Goal: Information Seeking & Learning: Understand process/instructions

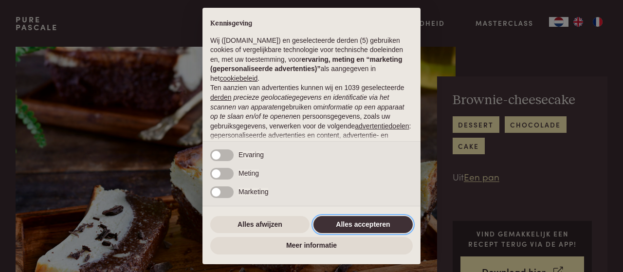
click at [346, 222] on button "Alles accepteren" at bounding box center [362, 225] width 99 height 18
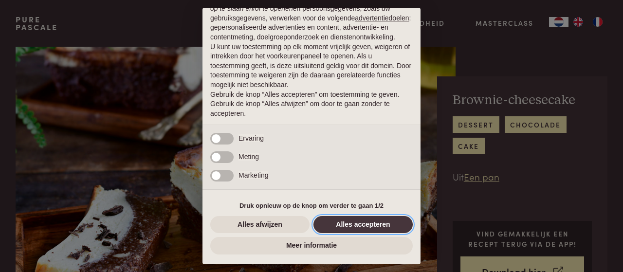
click at [346, 222] on button "Alles accepteren" at bounding box center [362, 225] width 99 height 18
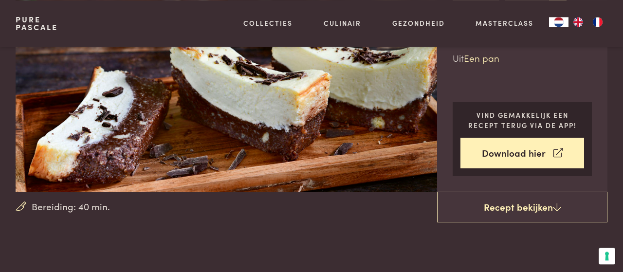
scroll to position [152, 0]
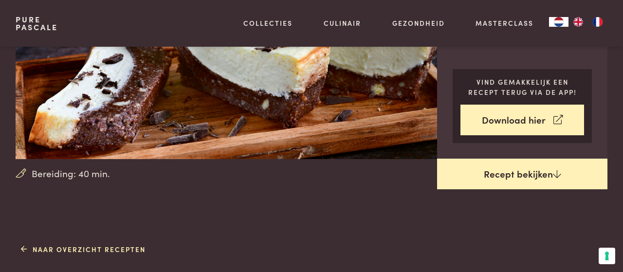
click at [526, 171] on link "Recept bekijken" at bounding box center [522, 174] width 170 height 31
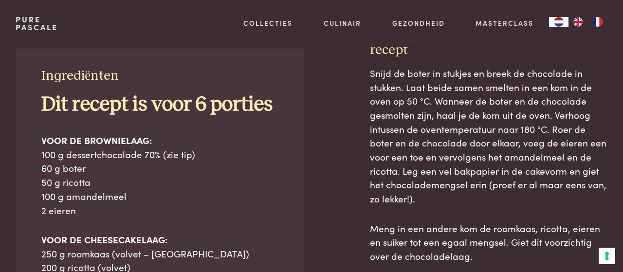
scroll to position [391, 0]
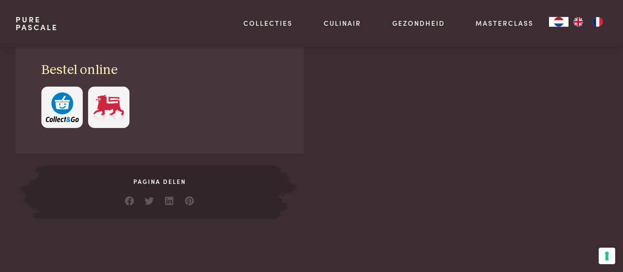
scroll to position [695, 0]
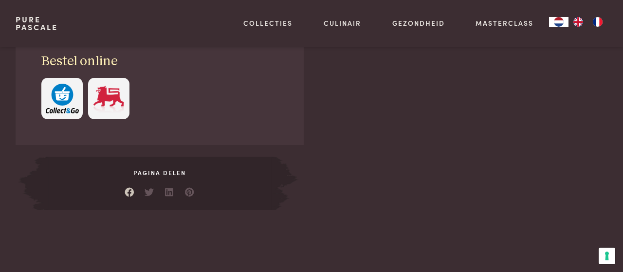
click at [129, 195] on link at bounding box center [130, 190] width 10 height 10
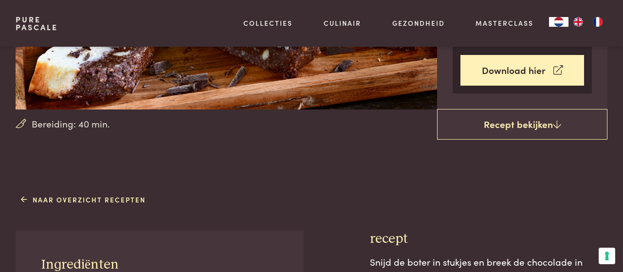
scroll to position [202, 0]
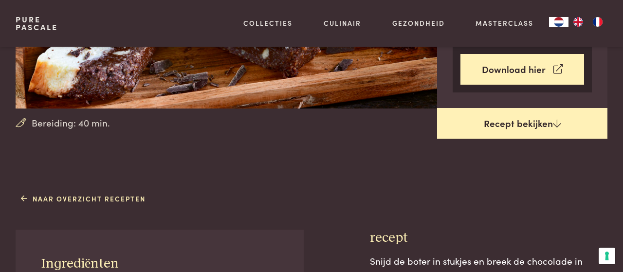
click at [532, 123] on link "Recept bekijken" at bounding box center [522, 123] width 170 height 31
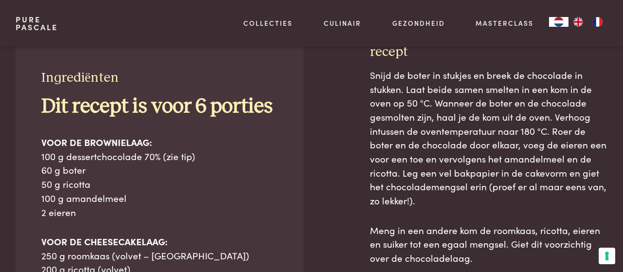
scroll to position [391, 0]
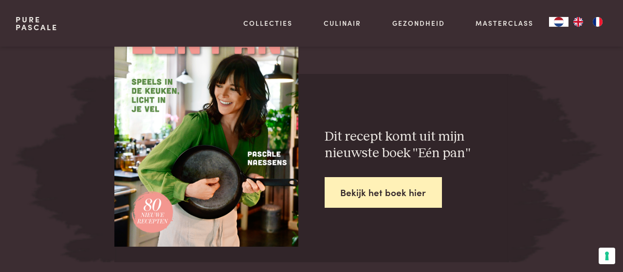
scroll to position [1454, 0]
